Goal: Use online tool/utility: Utilize a website feature to perform a specific function

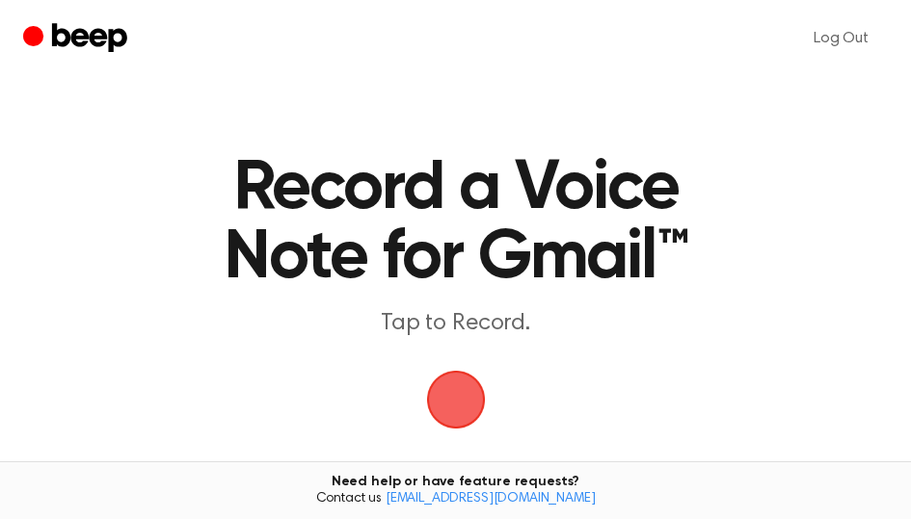
click at [456, 398] on span "button" at bounding box center [455, 400] width 63 height 63
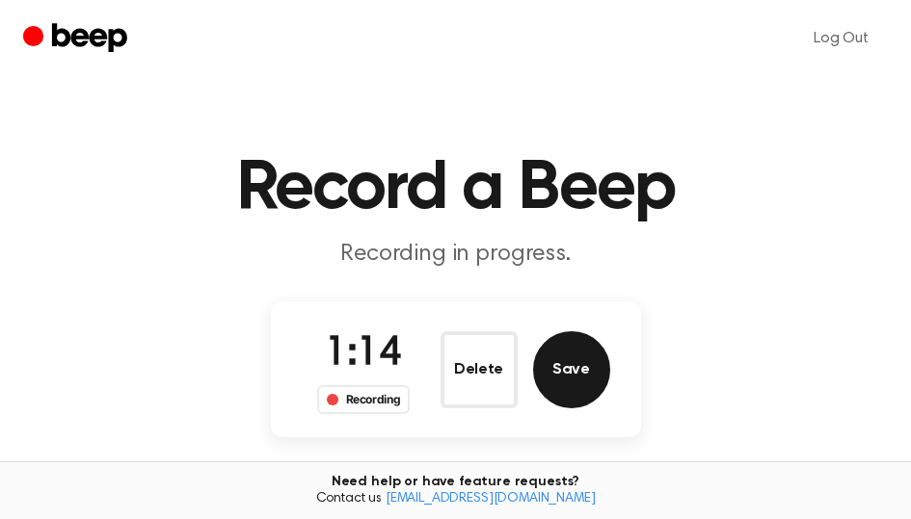
click at [559, 380] on button "Save" at bounding box center [571, 369] width 77 height 77
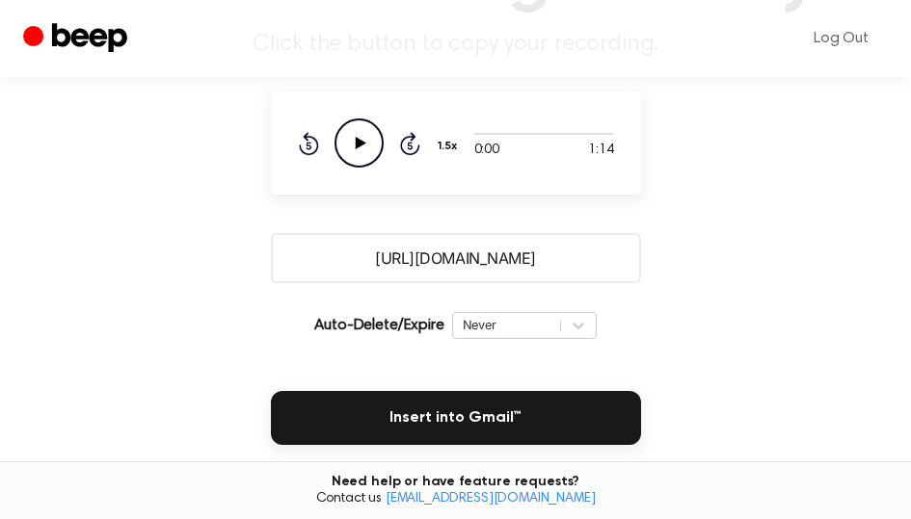
scroll to position [289, 0]
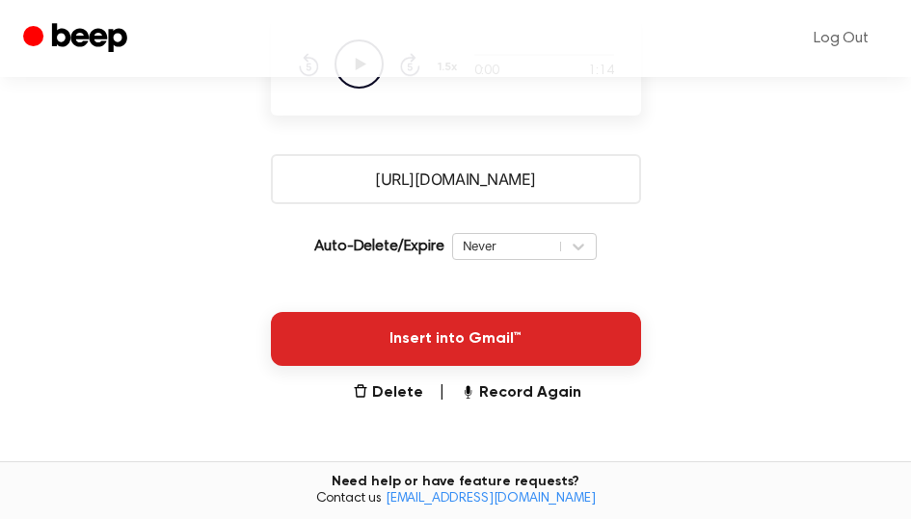
click at [529, 347] on button "Insert into Gmail™" at bounding box center [456, 339] width 370 height 54
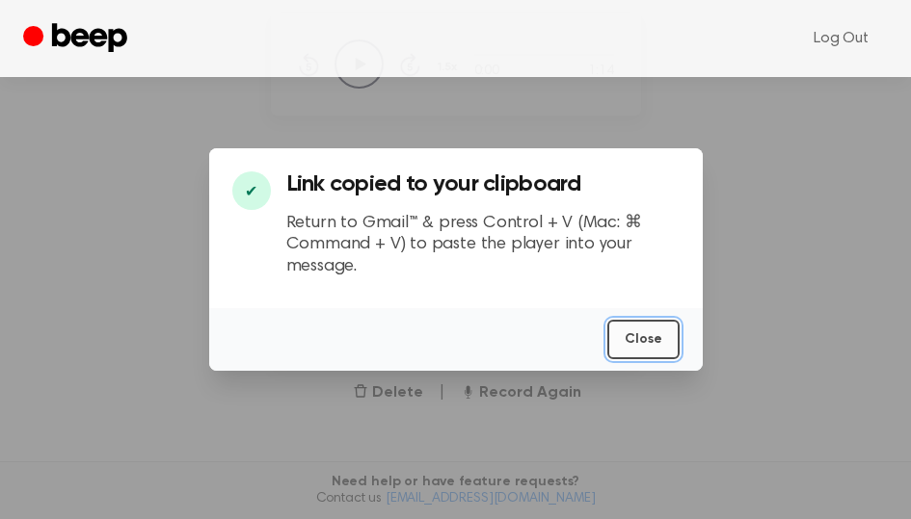
click at [652, 339] on button "Close" at bounding box center [643, 340] width 72 height 40
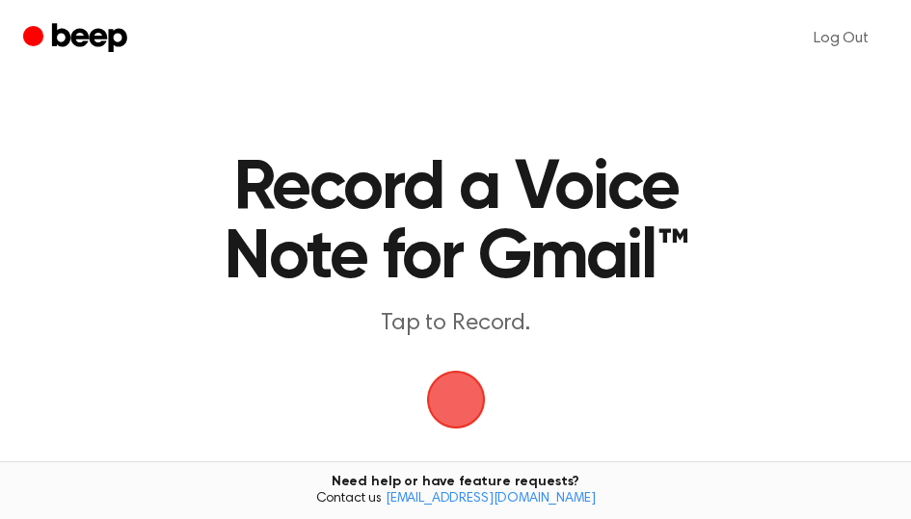
click at [470, 388] on span "button" at bounding box center [456, 400] width 54 height 54
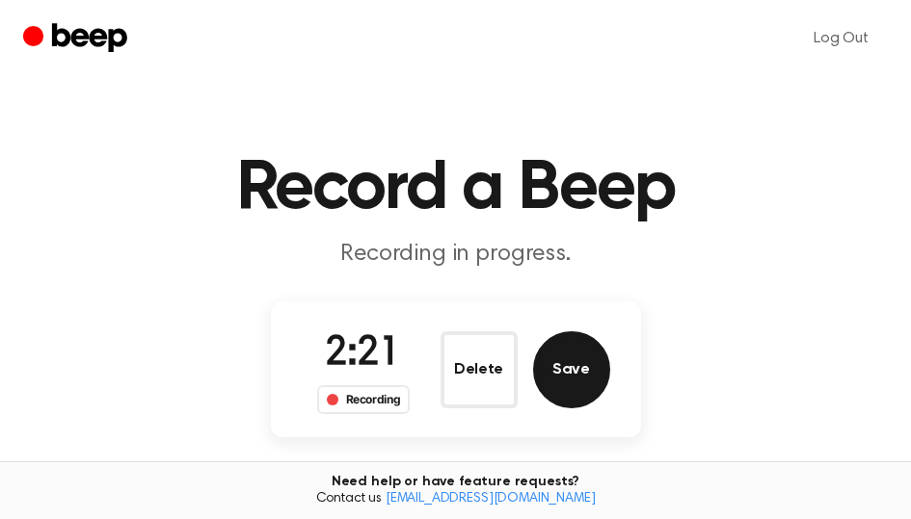
click at [542, 354] on button "Save" at bounding box center [571, 369] width 77 height 77
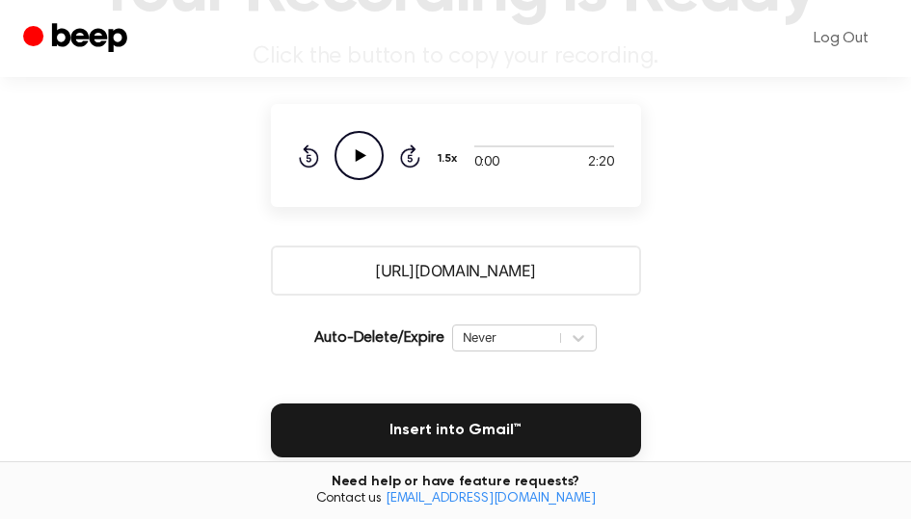
scroll to position [289, 0]
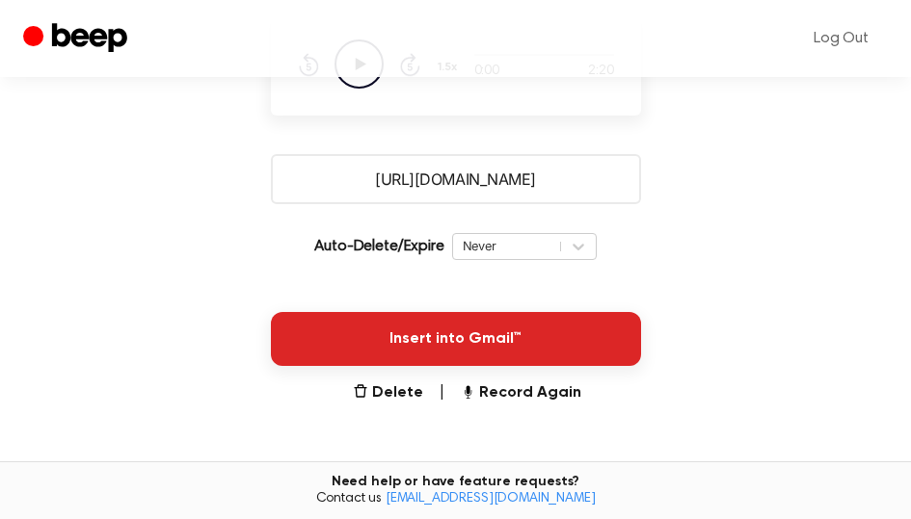
click at [533, 342] on button "Insert into Gmail™" at bounding box center [456, 339] width 370 height 54
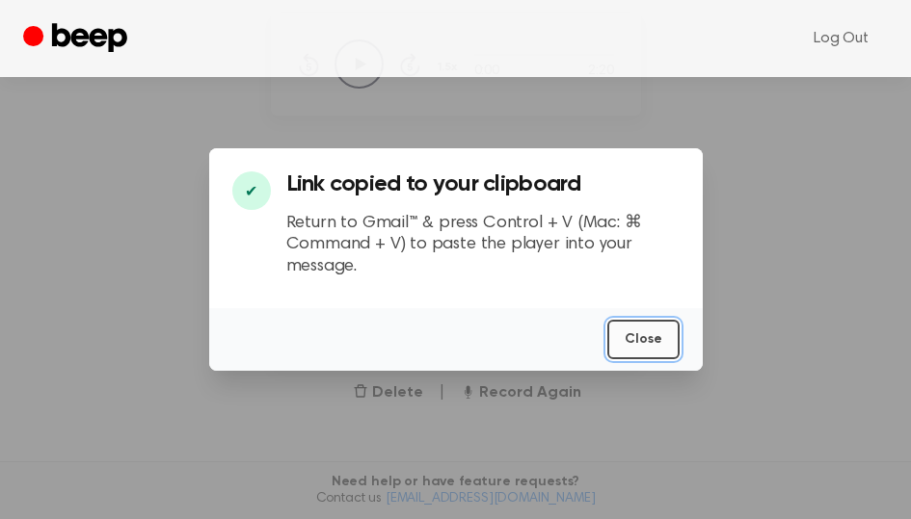
click at [654, 334] on button "Close" at bounding box center [643, 340] width 72 height 40
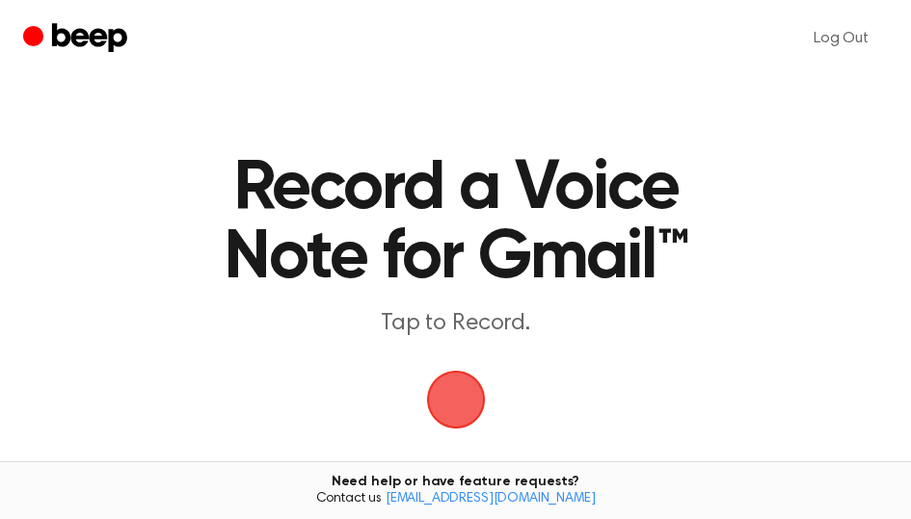
click at [469, 400] on span "button" at bounding box center [455, 400] width 59 height 59
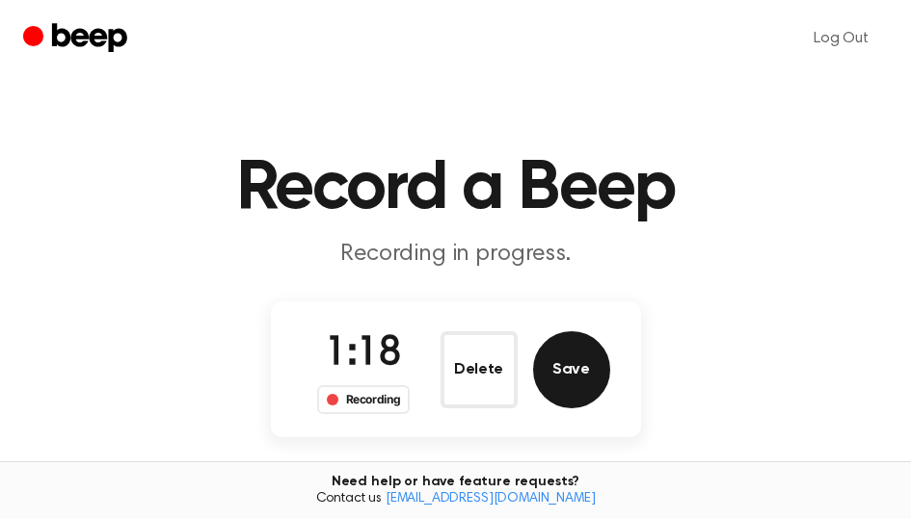
click at [600, 365] on button "Save" at bounding box center [571, 369] width 77 height 77
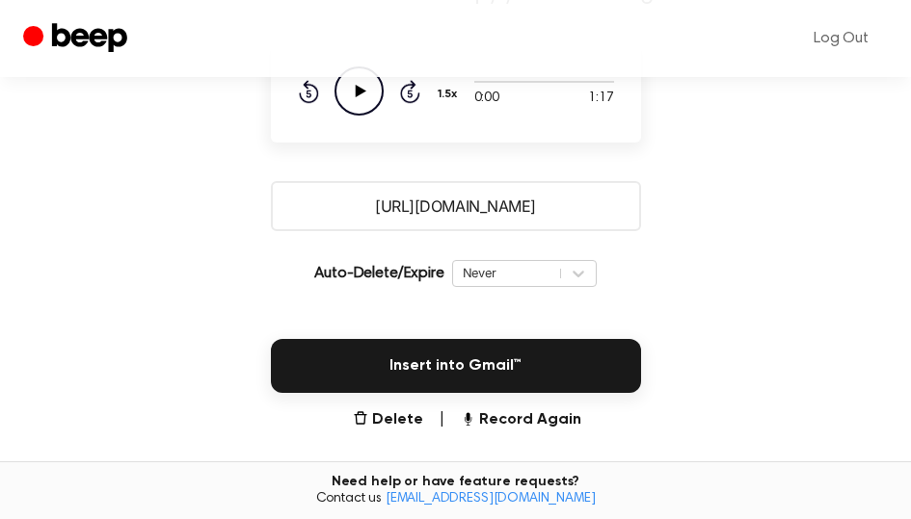
scroll to position [289, 0]
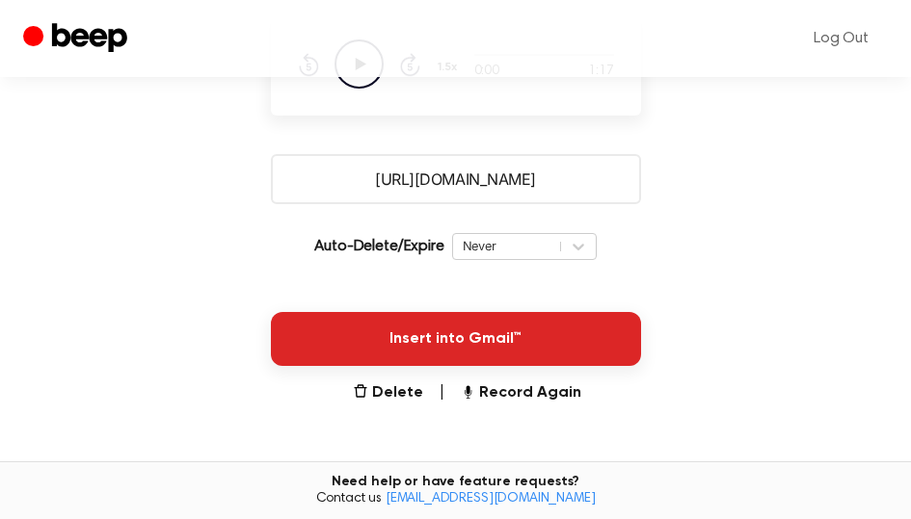
click at [469, 338] on button "Insert into Gmail™" at bounding box center [456, 339] width 370 height 54
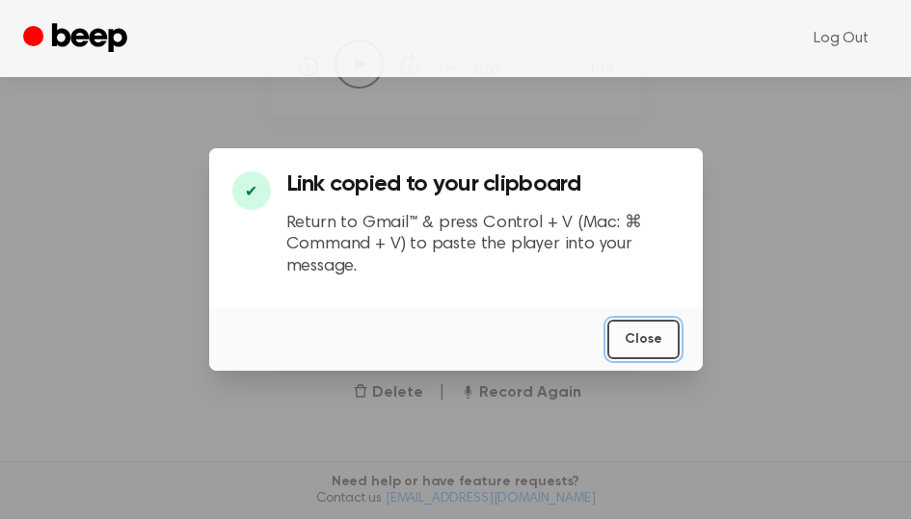
click at [638, 333] on button "Close" at bounding box center [643, 340] width 72 height 40
